Goal: Navigation & Orientation: Understand site structure

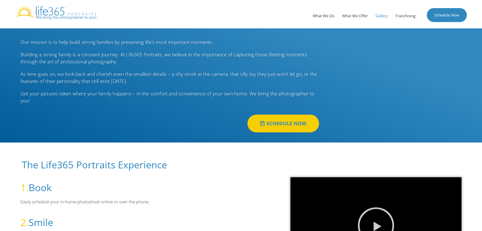
click at [379, 15] on link "Gallery" at bounding box center [382, 15] width 20 height 15
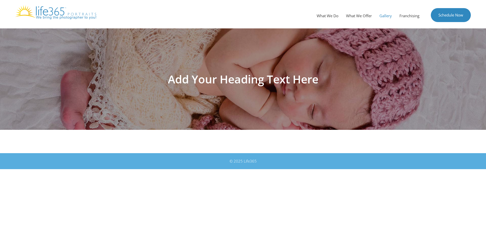
click at [227, 79] on h1 "Add Your Heading Text Here" at bounding box center [243, 78] width 284 height 11
click at [360, 13] on link "What We Offer" at bounding box center [358, 15] width 33 height 15
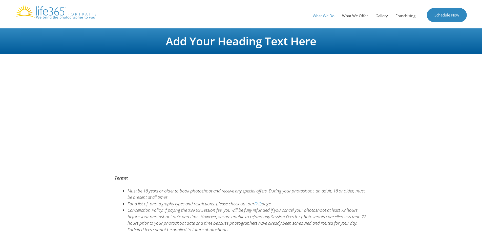
click at [325, 16] on link "What We Do" at bounding box center [323, 15] width 29 height 15
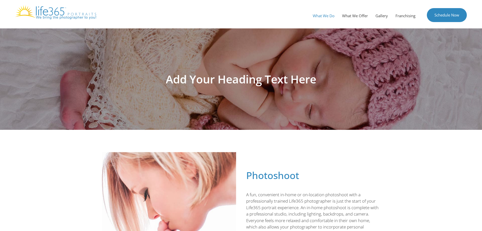
click at [60, 14] on img at bounding box center [55, 12] width 81 height 14
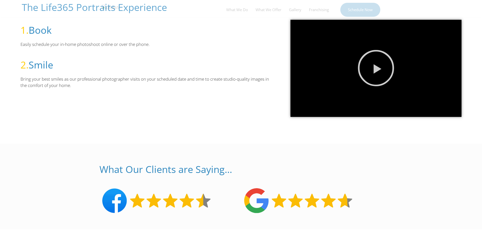
scroll to position [177, 0]
